Goal: Check status: Check status

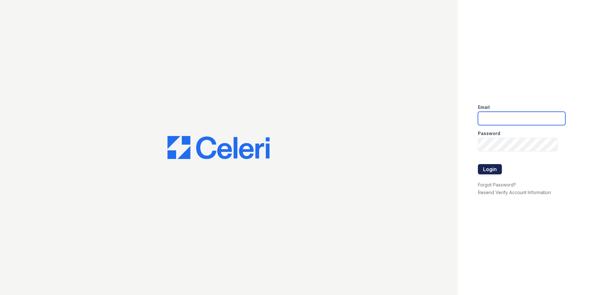
type input "[EMAIL_ADDRESS][DOMAIN_NAME]"
click at [484, 167] on button "Login" at bounding box center [490, 169] width 24 height 10
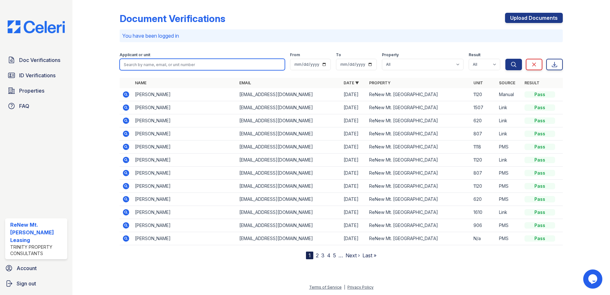
click at [210, 65] on input "search" at bounding box center [202, 64] width 165 height 11
type input "[PERSON_NAME]"
click at [505, 59] on button "Search" at bounding box center [513, 64] width 17 height 11
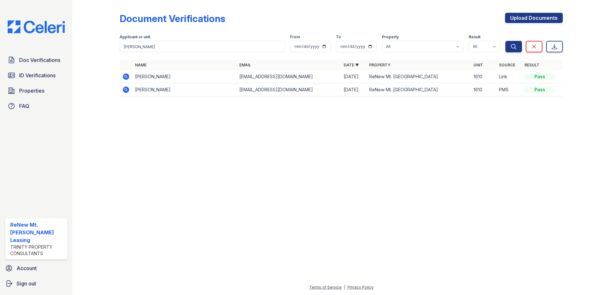
click at [127, 76] on icon at bounding box center [126, 76] width 6 height 6
click at [122, 87] on td at bounding box center [126, 89] width 13 height 13
click at [124, 91] on icon at bounding box center [126, 89] width 6 height 6
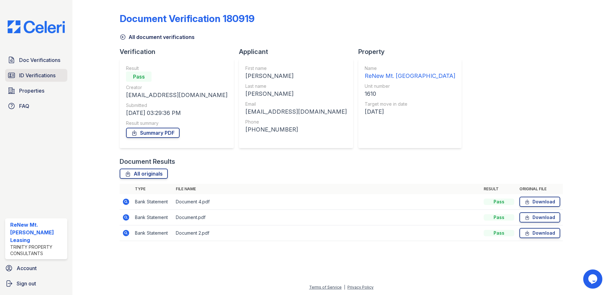
click at [61, 79] on link "ID Verifications" at bounding box center [36, 75] width 62 height 13
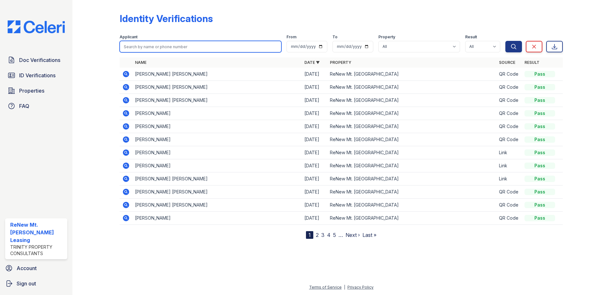
click at [138, 47] on input "search" at bounding box center [201, 46] width 162 height 11
type input "[PERSON_NAME]"
click at [505, 41] on button "Search" at bounding box center [513, 46] width 17 height 11
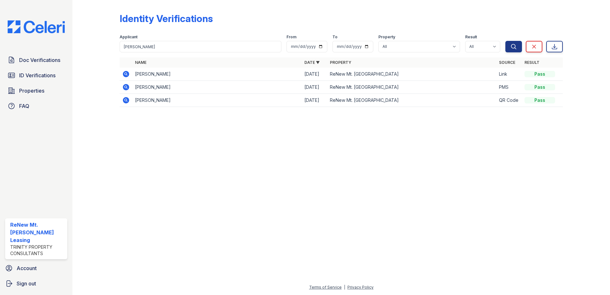
click at [125, 86] on icon at bounding box center [126, 87] width 6 height 6
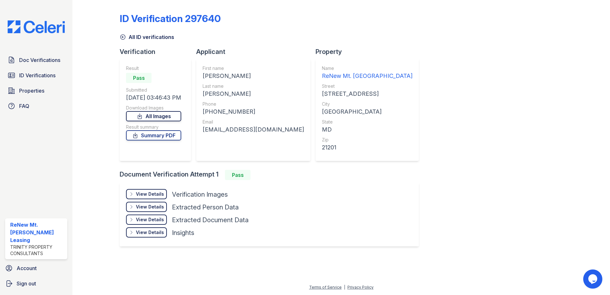
click at [153, 116] on link "All Images" at bounding box center [153, 116] width 55 height 10
